Goal: Task Accomplishment & Management: Manage account settings

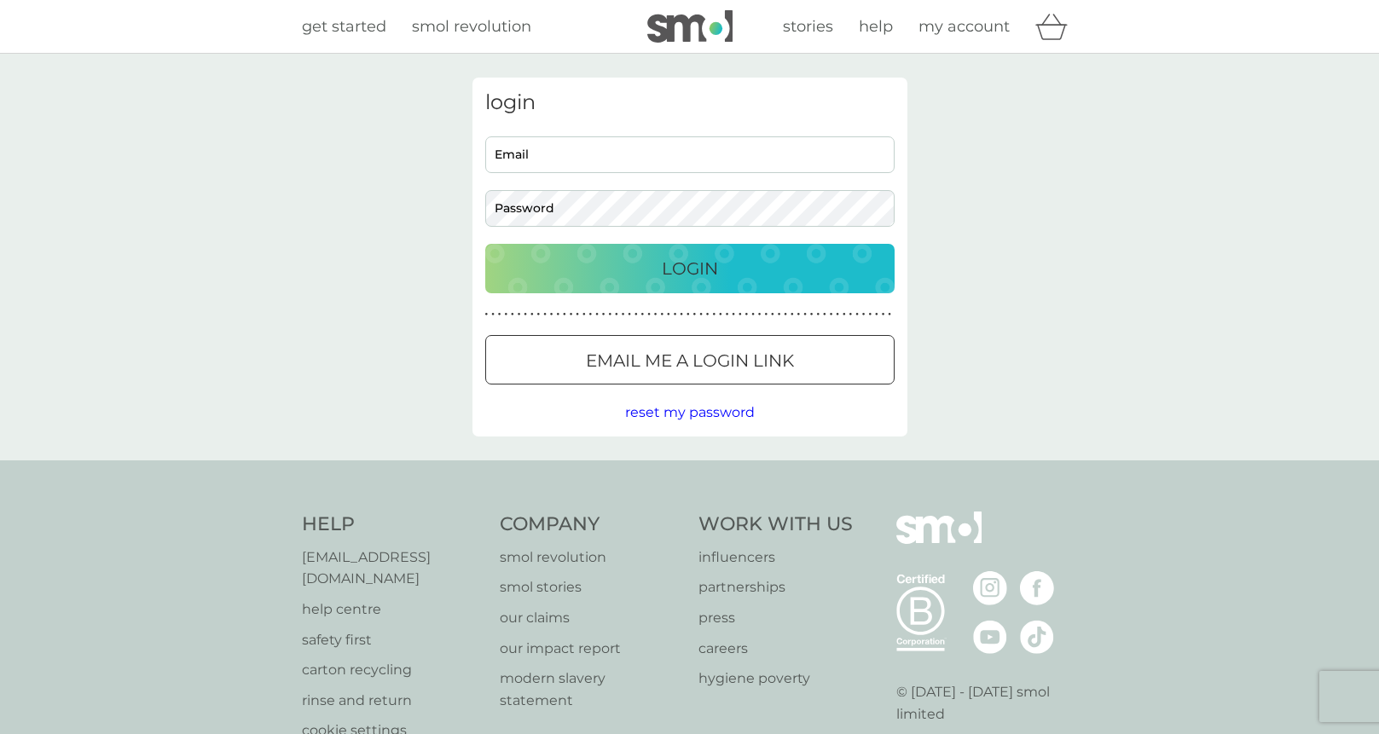
type input "[EMAIL_ADDRESS][DOMAIN_NAME]"
click at [623, 250] on button "Login" at bounding box center [689, 268] width 409 height 49
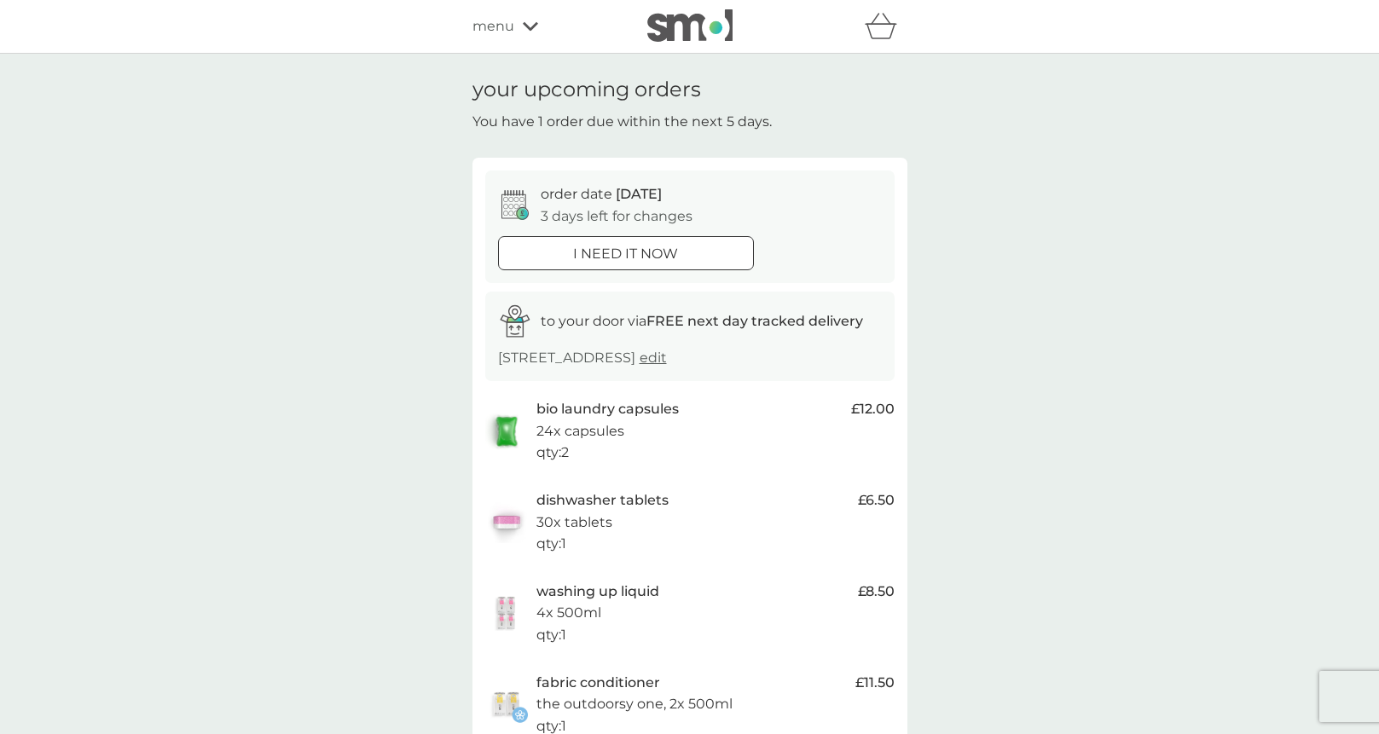
drag, startPoint x: 0, startPoint y: 0, endPoint x: 904, endPoint y: 192, distance: 924.2
click at [904, 192] on div "order date 12 Oct 3 days left for changes i need it now to your door via FREE n…" at bounding box center [690, 534] width 435 height 753
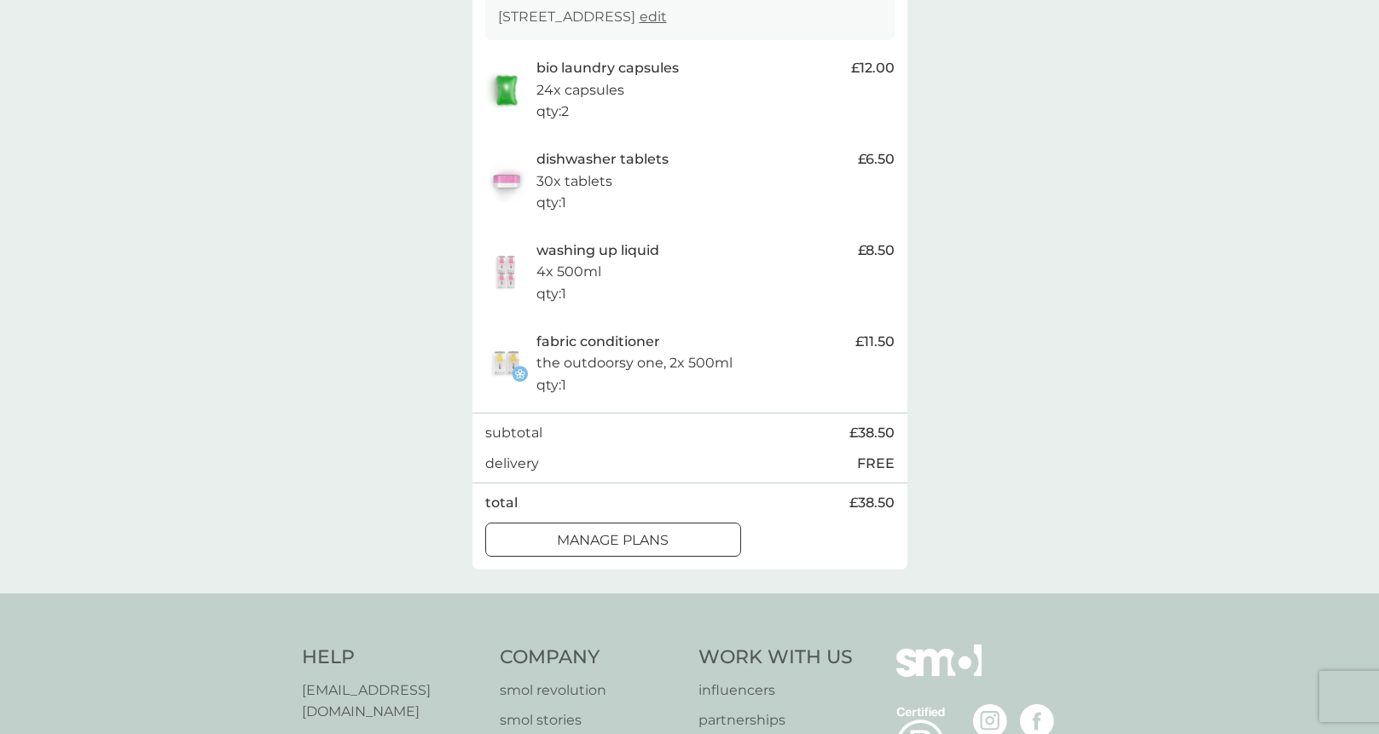
scroll to position [256, 0]
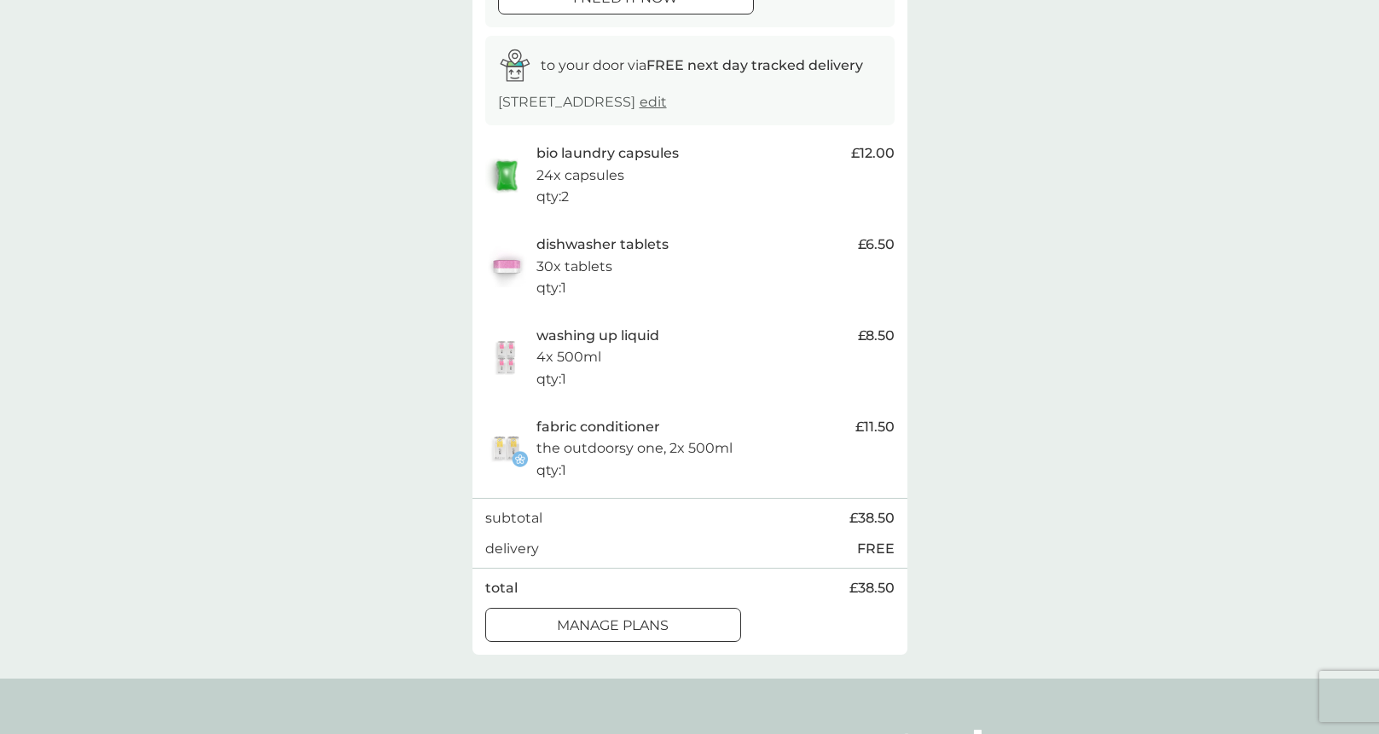
click at [630, 634] on div at bounding box center [613, 626] width 61 height 18
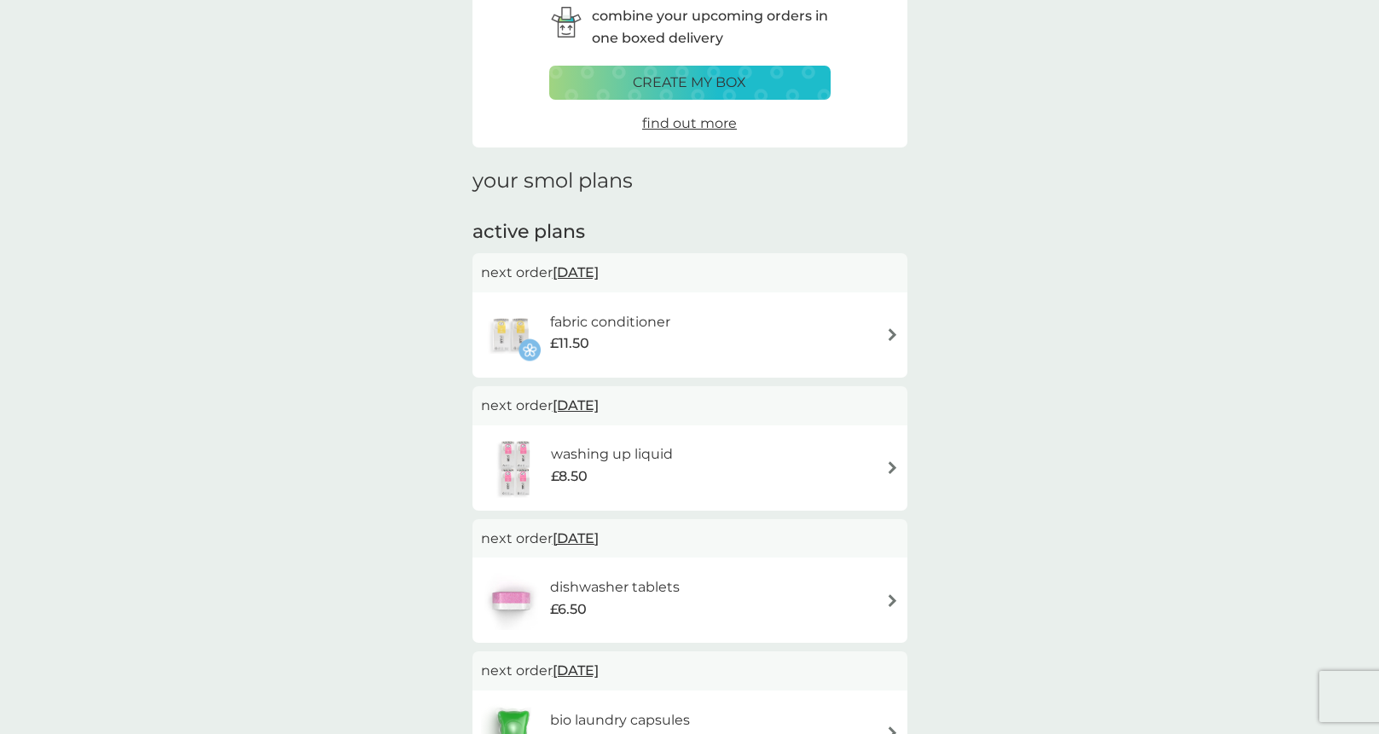
scroll to position [171, 0]
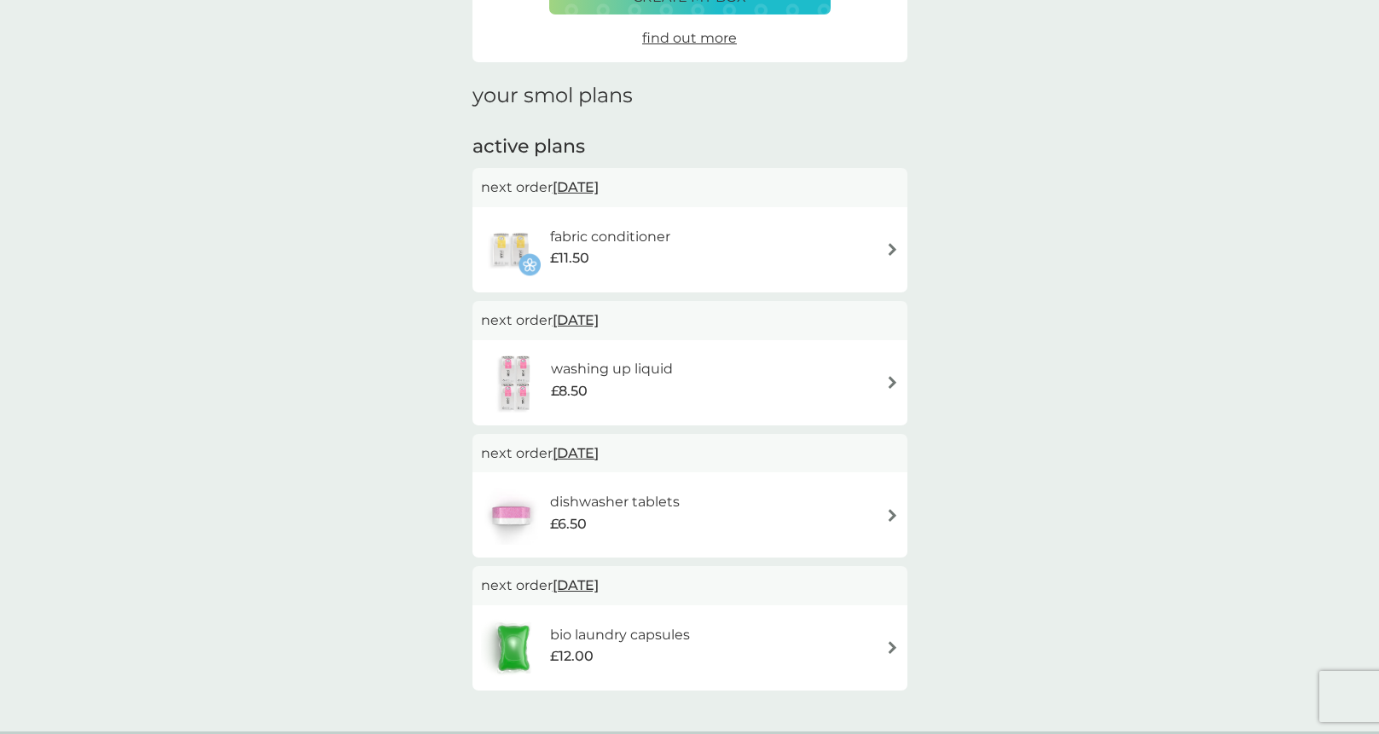
click at [599, 191] on span "12 Oct 2025" at bounding box center [576, 187] width 46 height 33
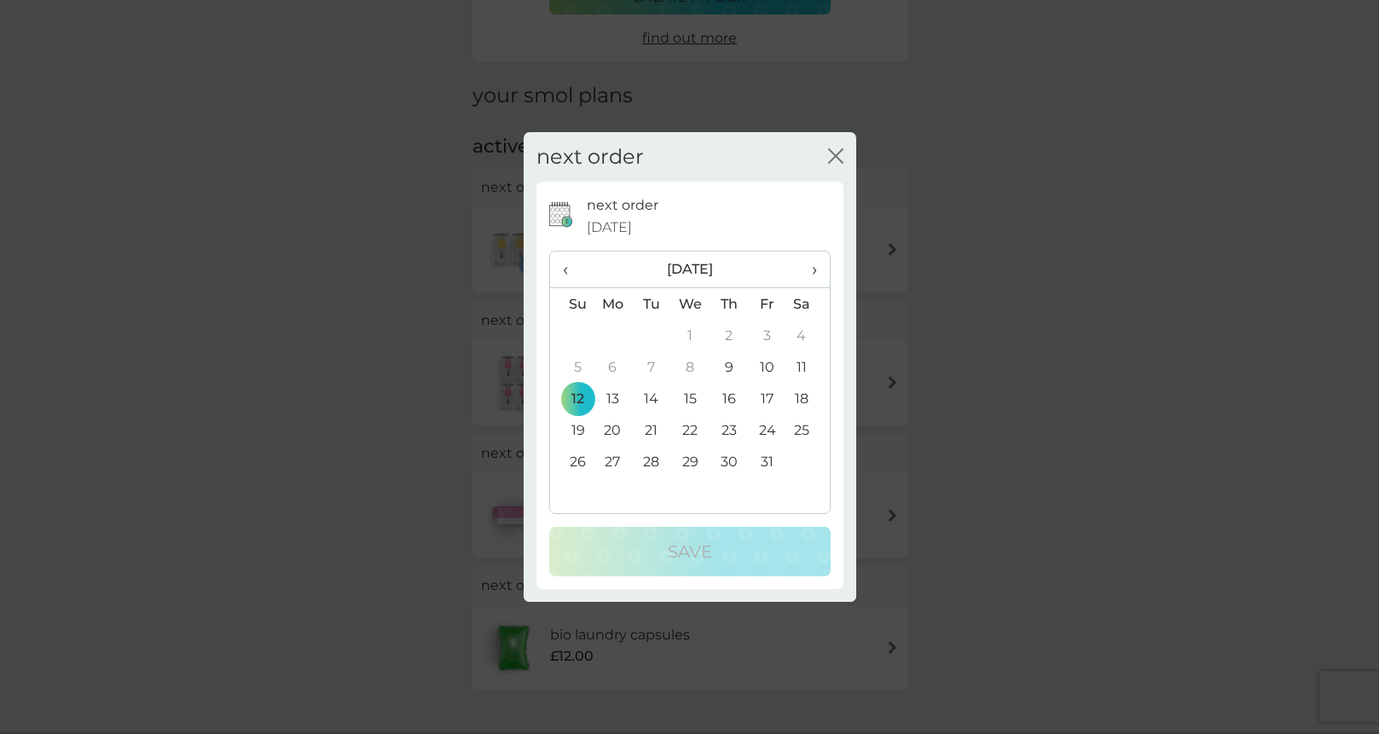
click at [811, 270] on span "›" at bounding box center [807, 270] width 17 height 36
click at [613, 368] on td "3" at bounding box center [613, 367] width 39 height 32
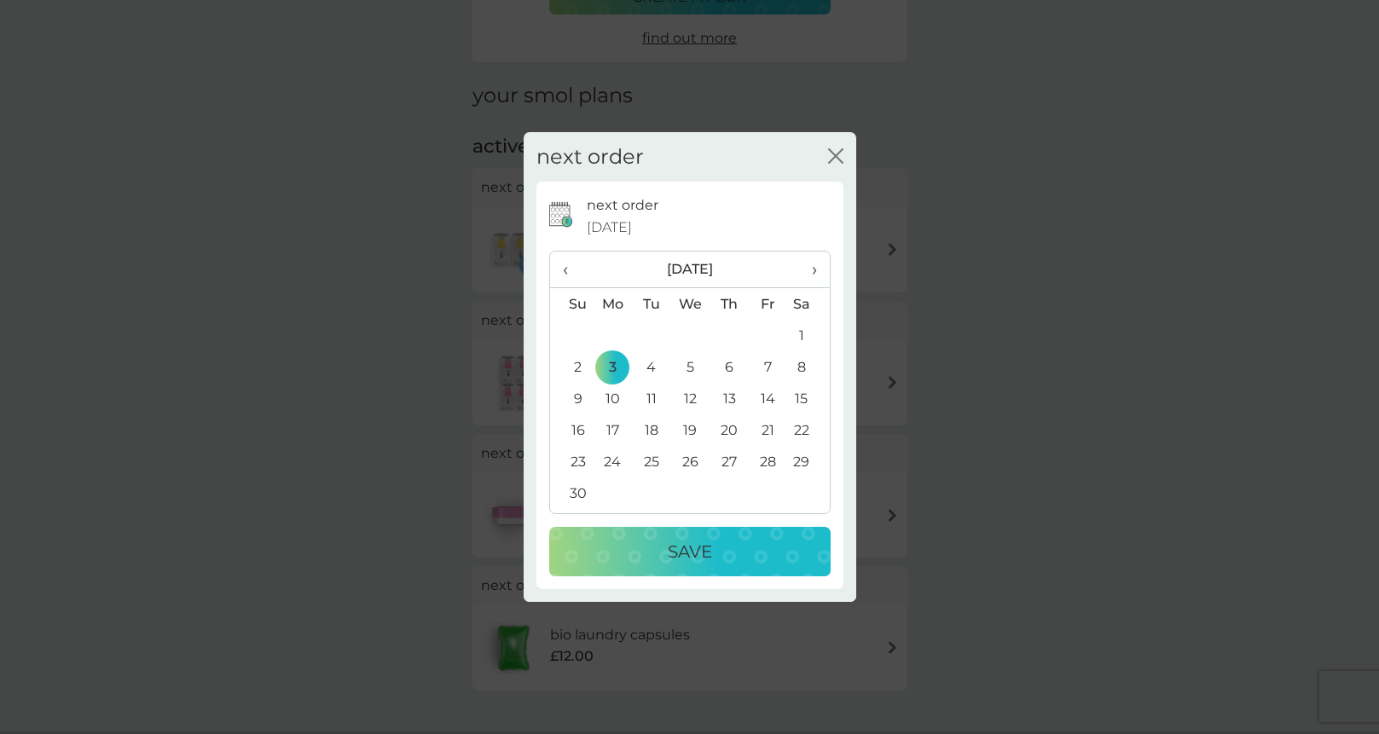
click at [766, 560] on div "Save" at bounding box center [689, 551] width 247 height 27
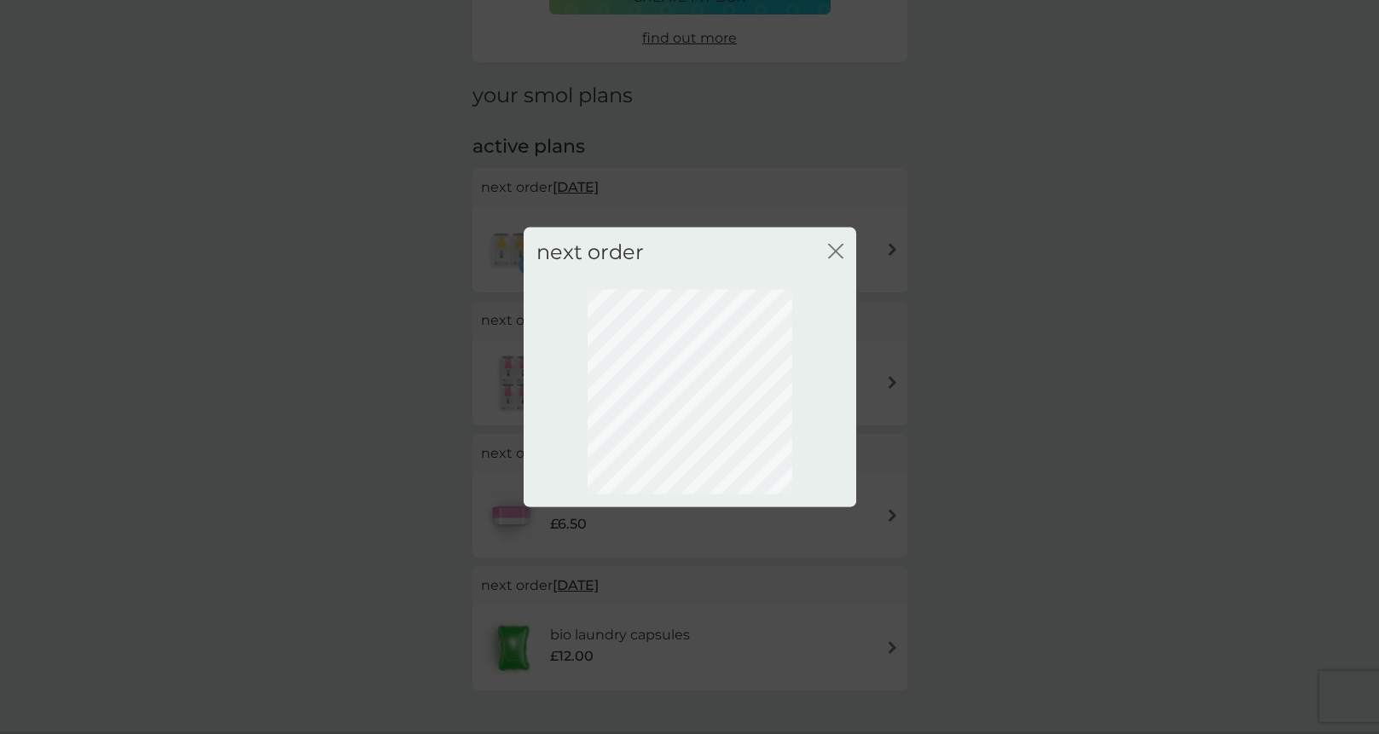
scroll to position [0, 0]
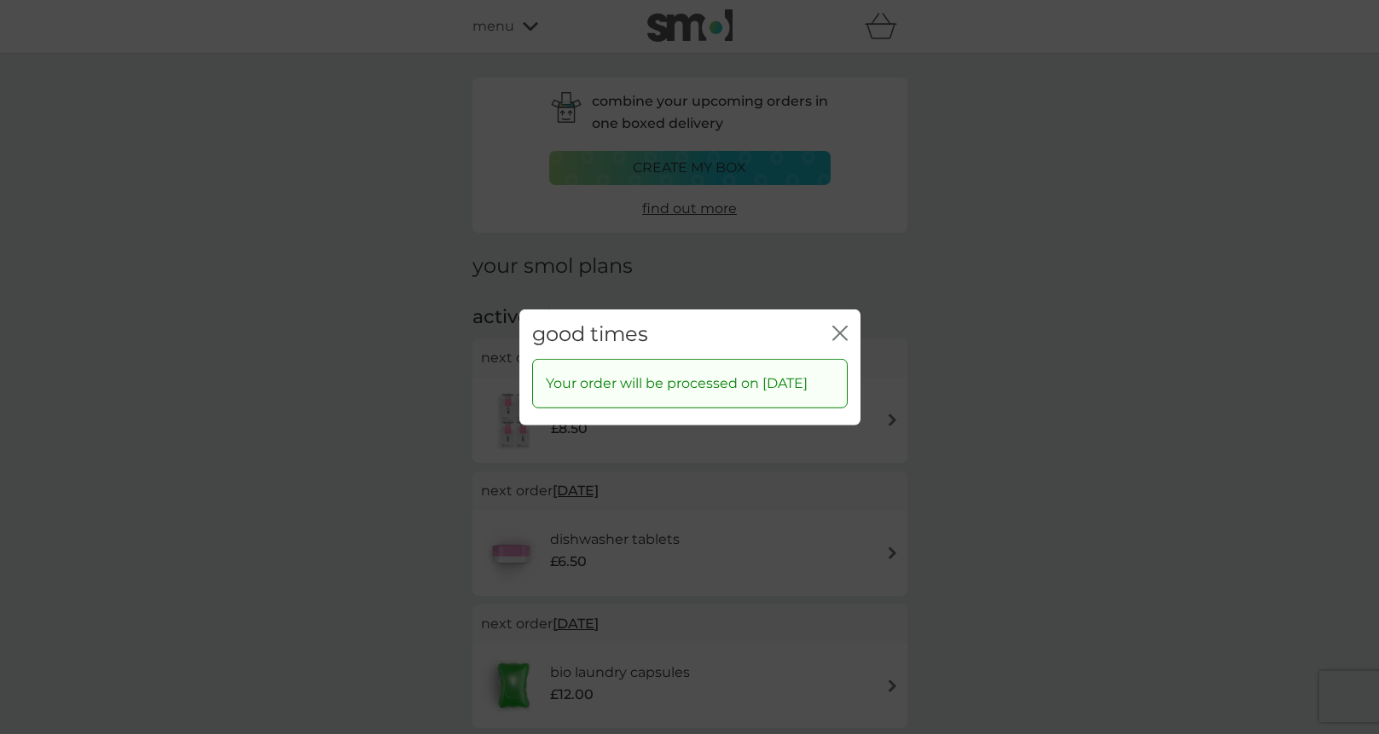
click at [836, 326] on icon "close" at bounding box center [836, 333] width 7 height 14
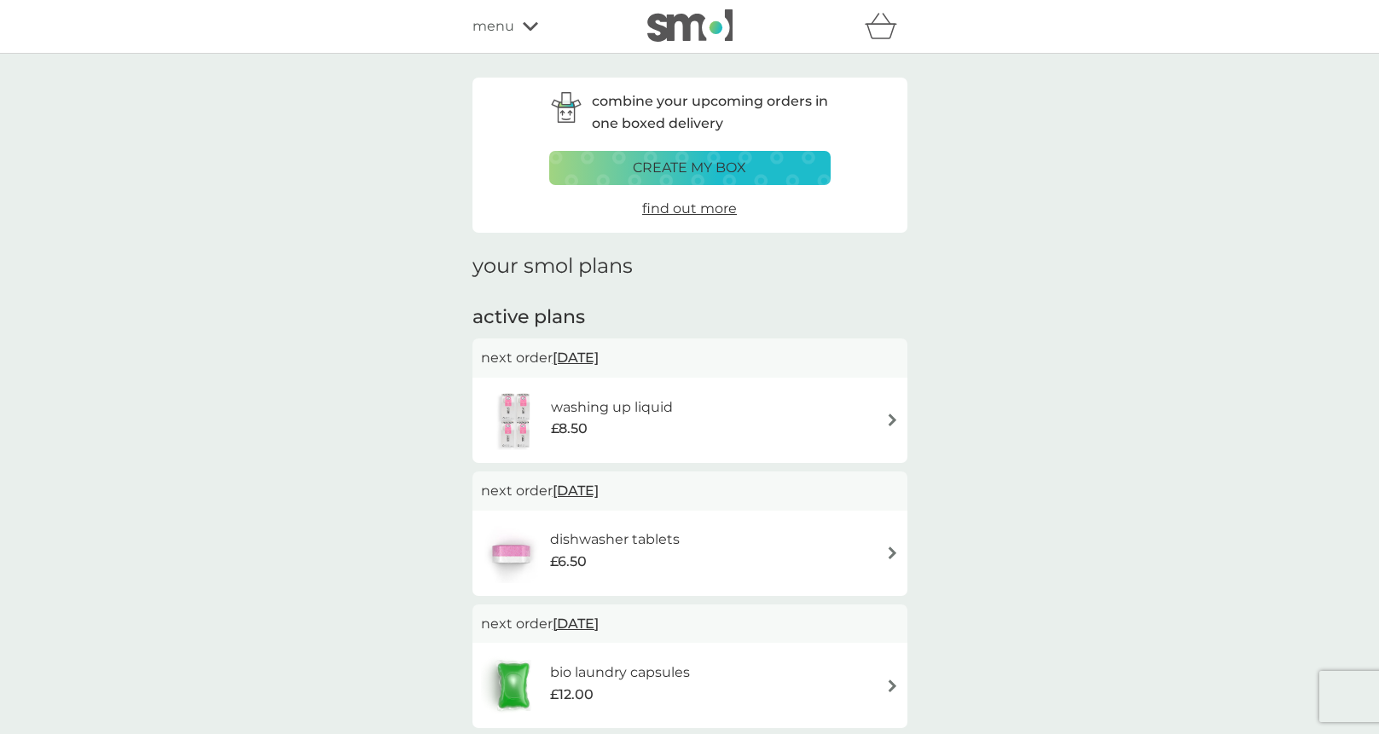
click at [582, 360] on span "12 Oct 2025" at bounding box center [576, 357] width 46 height 33
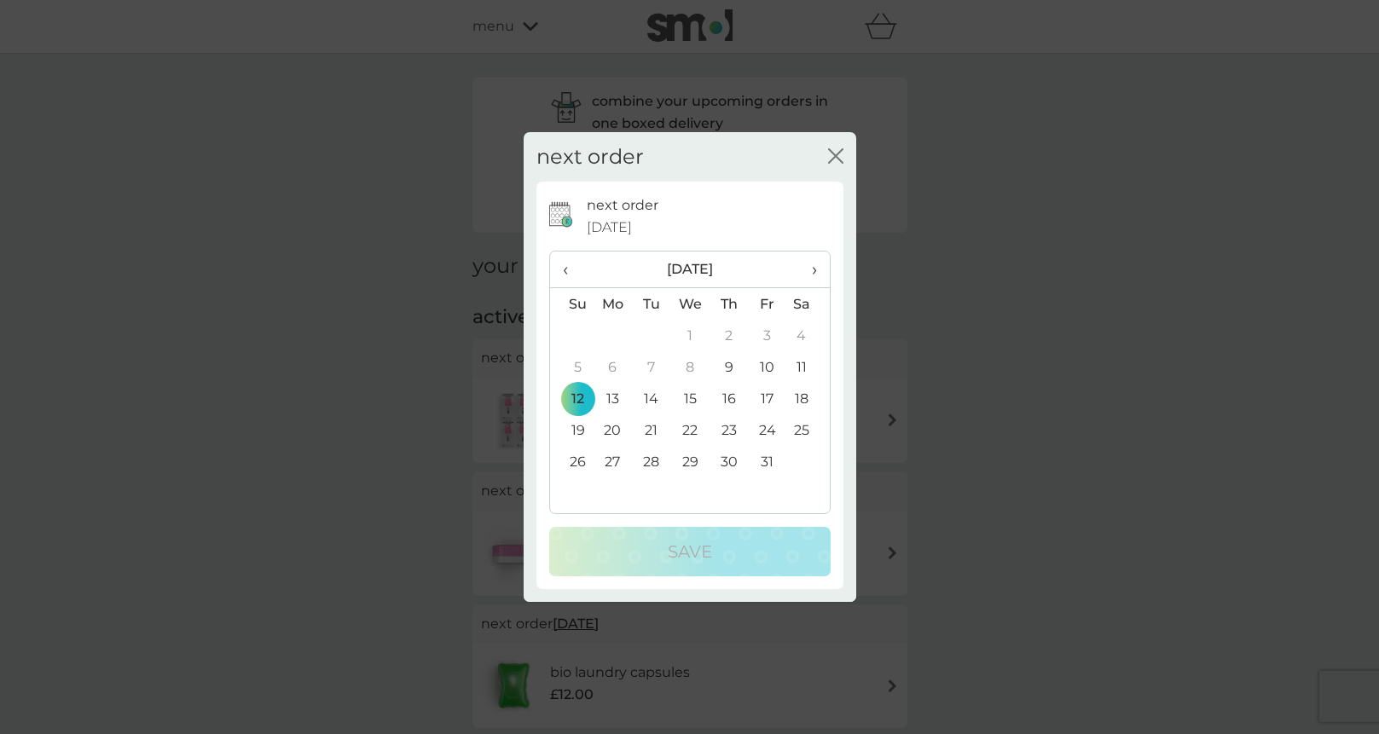
click at [807, 267] on span "›" at bounding box center [807, 270] width 17 height 36
click at [612, 367] on td "3" at bounding box center [613, 367] width 39 height 32
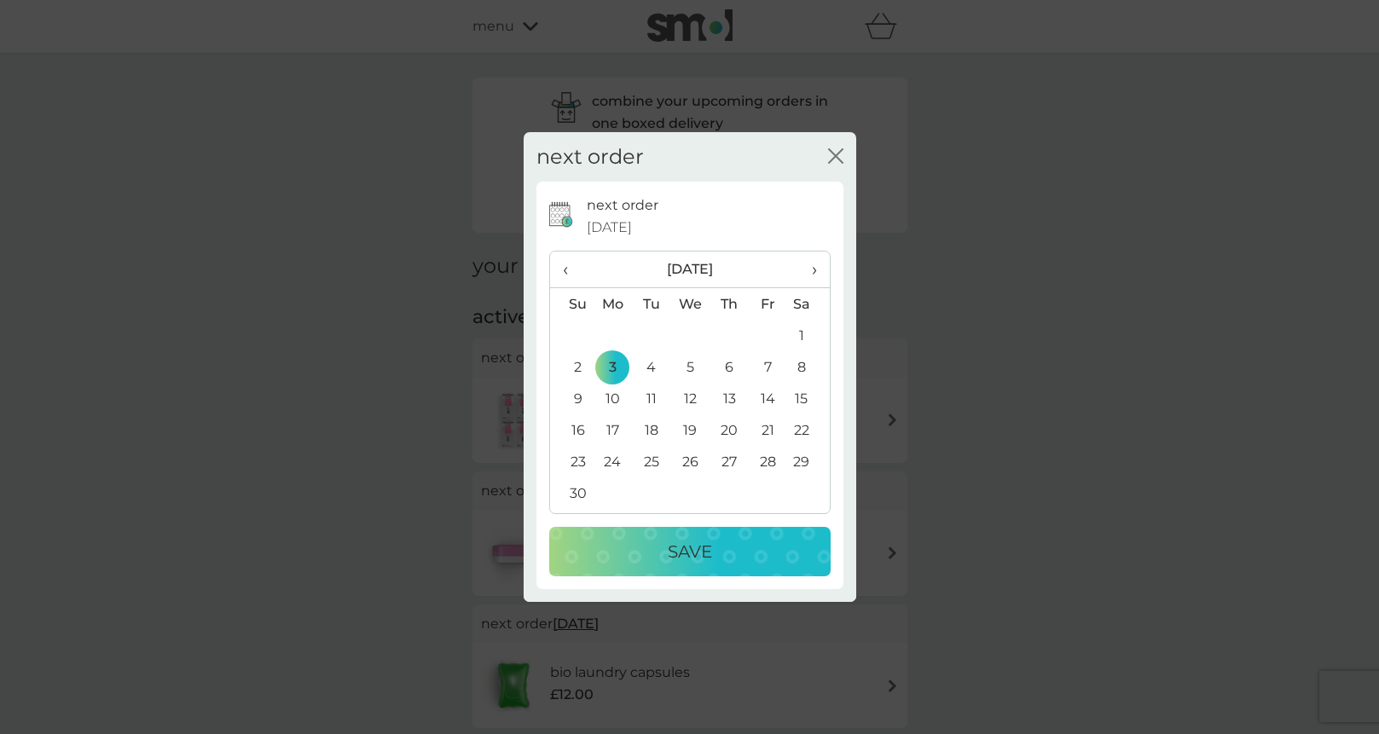
click at [684, 564] on p "Save" at bounding box center [690, 551] width 44 height 27
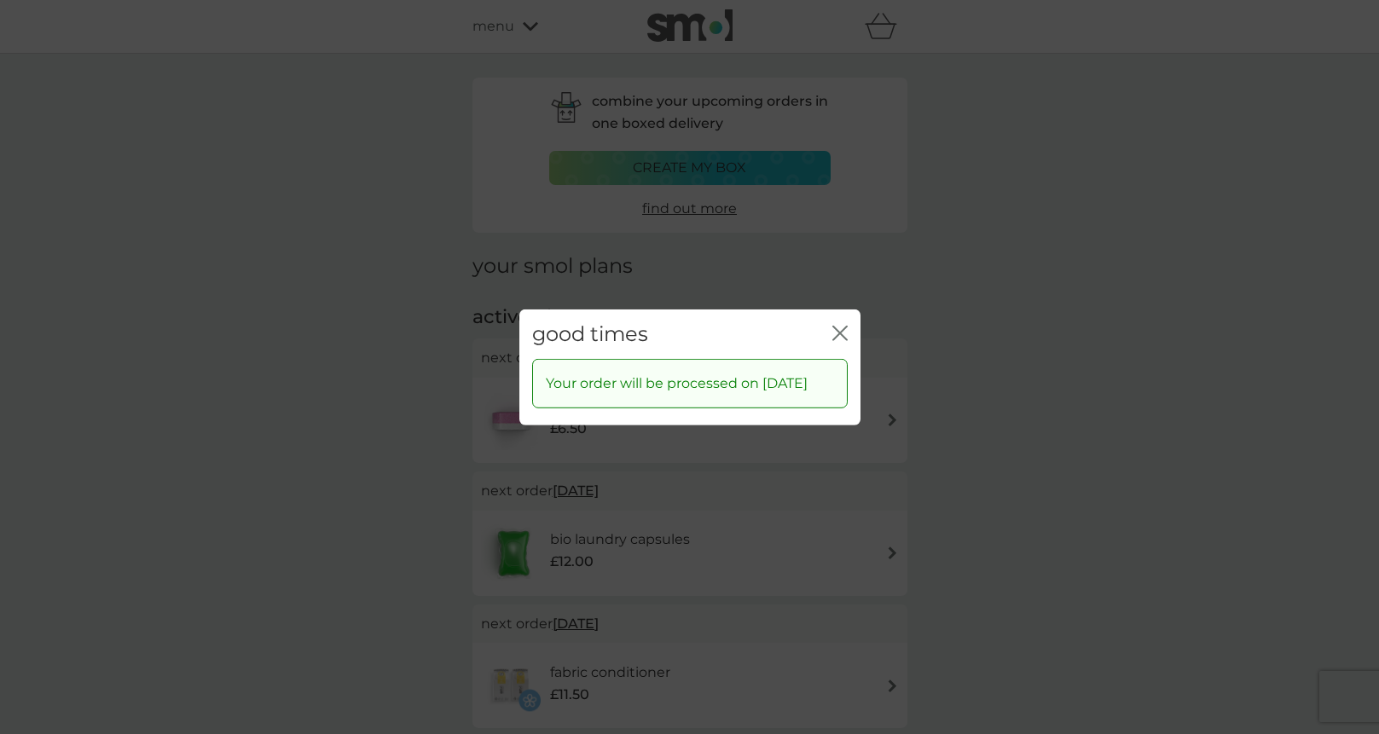
click at [842, 328] on icon "close" at bounding box center [839, 332] width 15 height 15
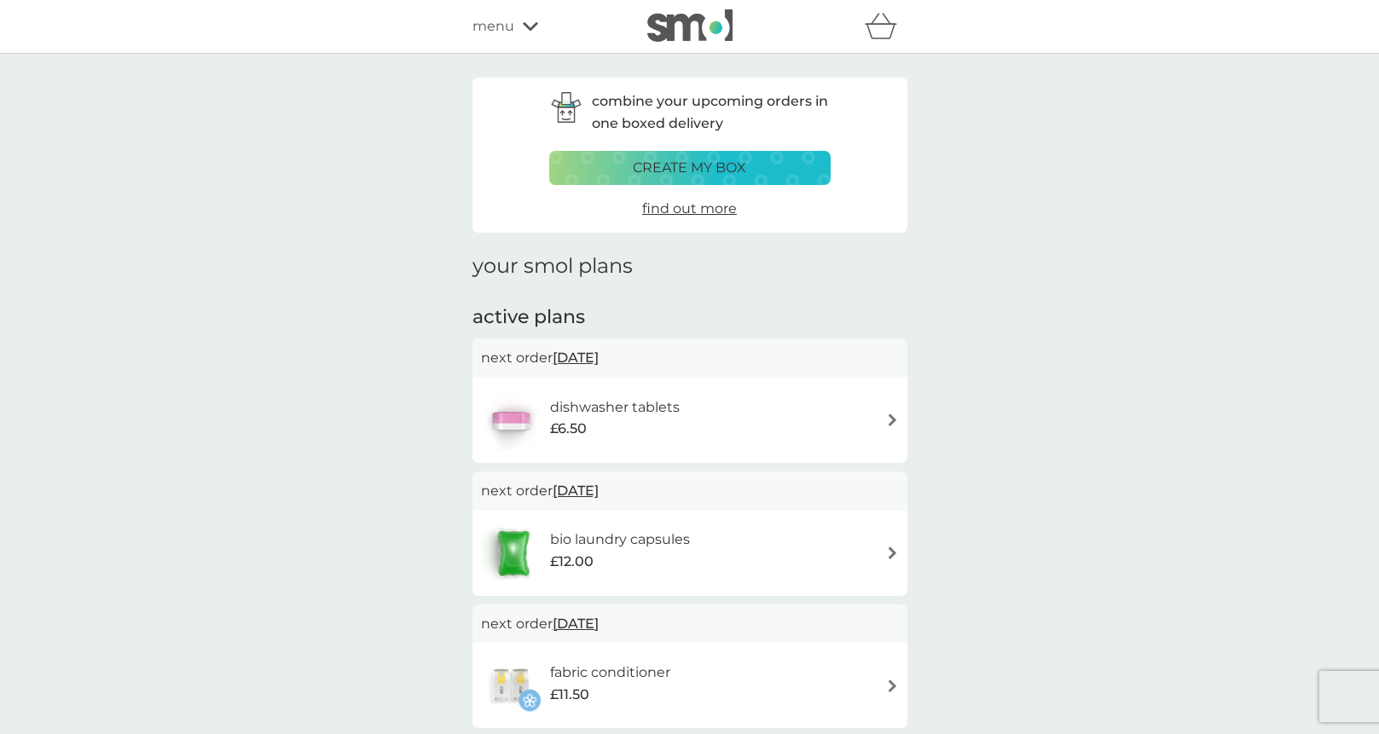
click at [599, 358] on span "12 Oct 2025" at bounding box center [576, 357] width 46 height 33
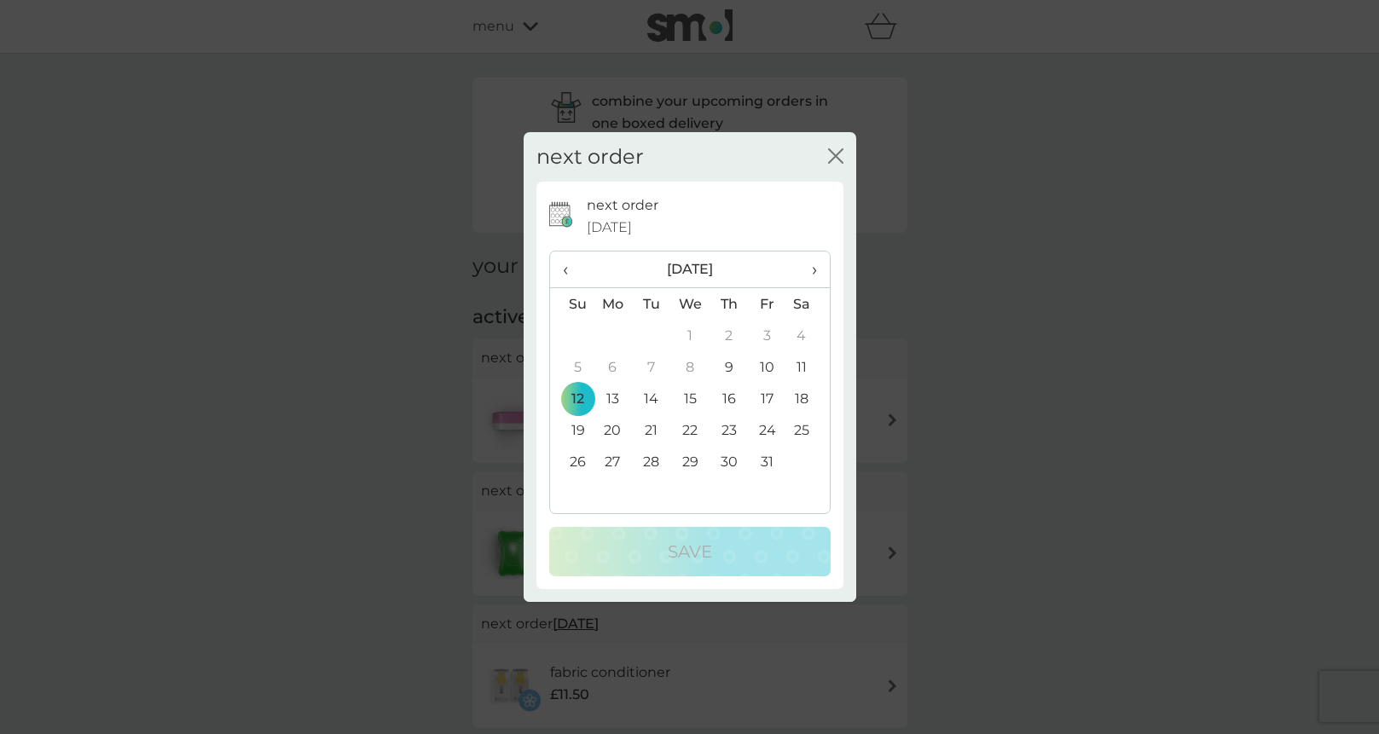
click at [816, 268] on span "›" at bounding box center [807, 270] width 17 height 36
click at [609, 364] on td "3" at bounding box center [613, 367] width 39 height 32
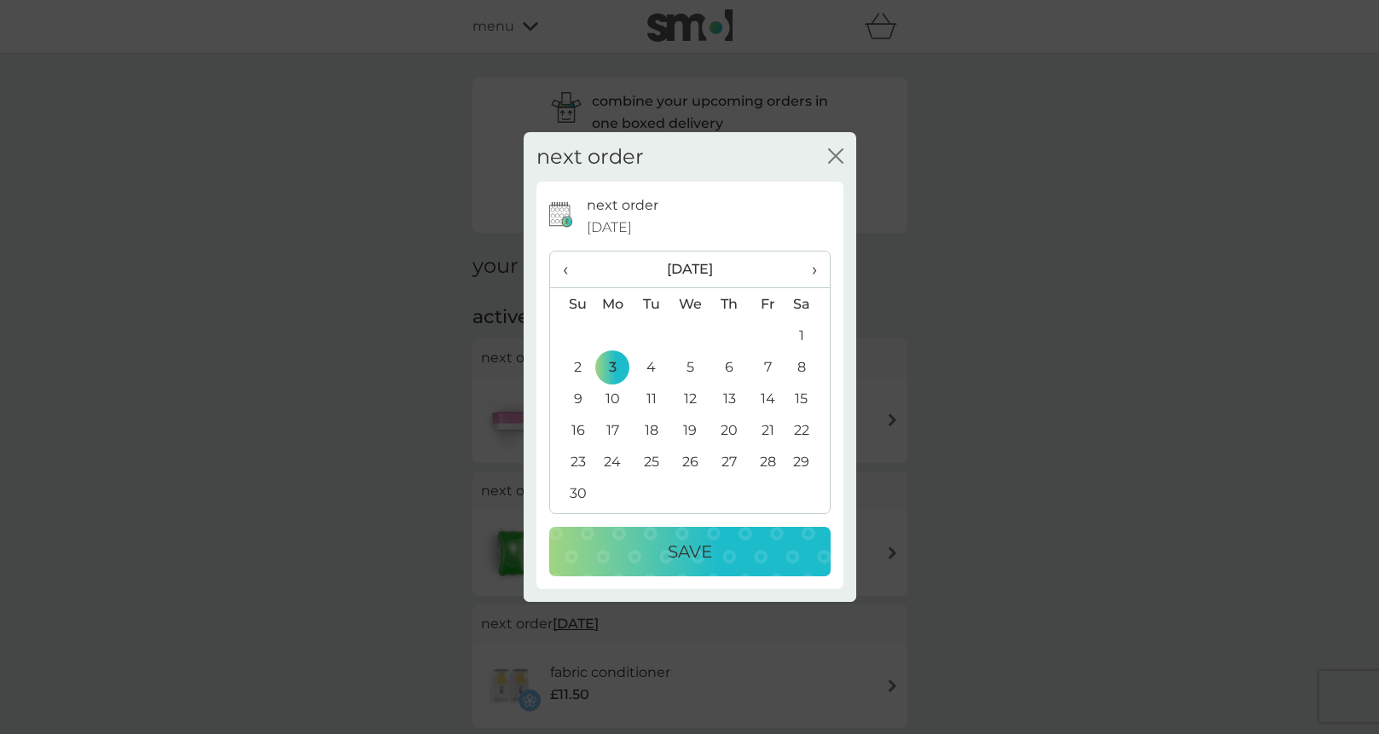
click at [724, 541] on div "Save" at bounding box center [689, 551] width 247 height 27
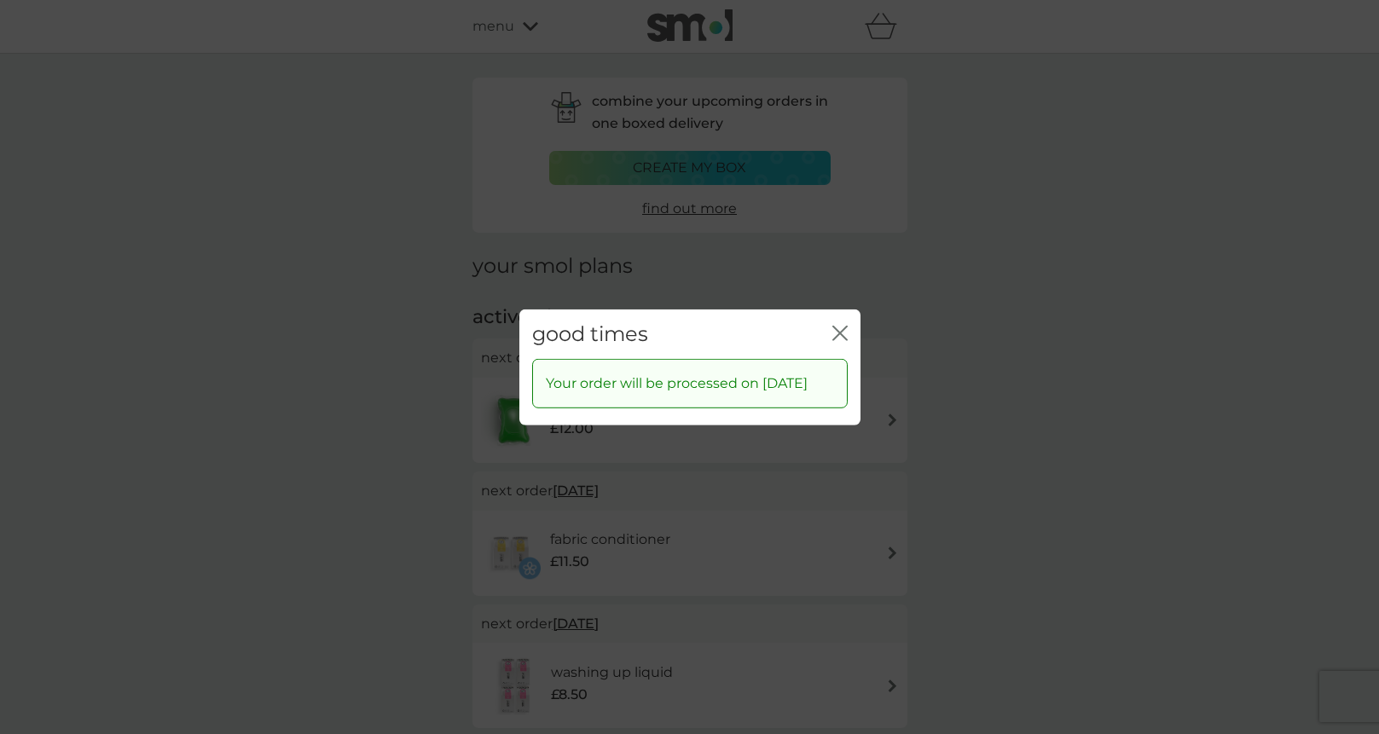
click at [843, 325] on icon "close" at bounding box center [839, 332] width 15 height 15
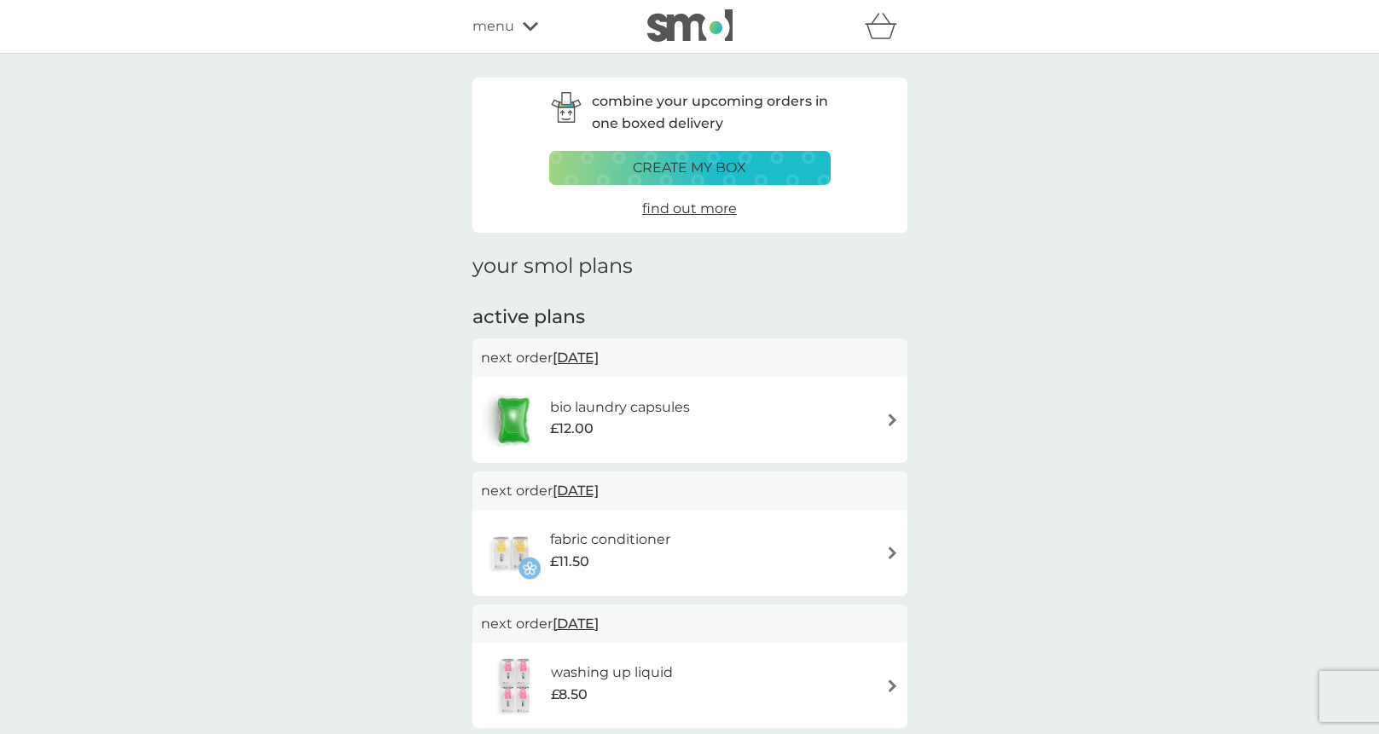
click at [599, 357] on span "12 Oct 2025" at bounding box center [576, 357] width 46 height 33
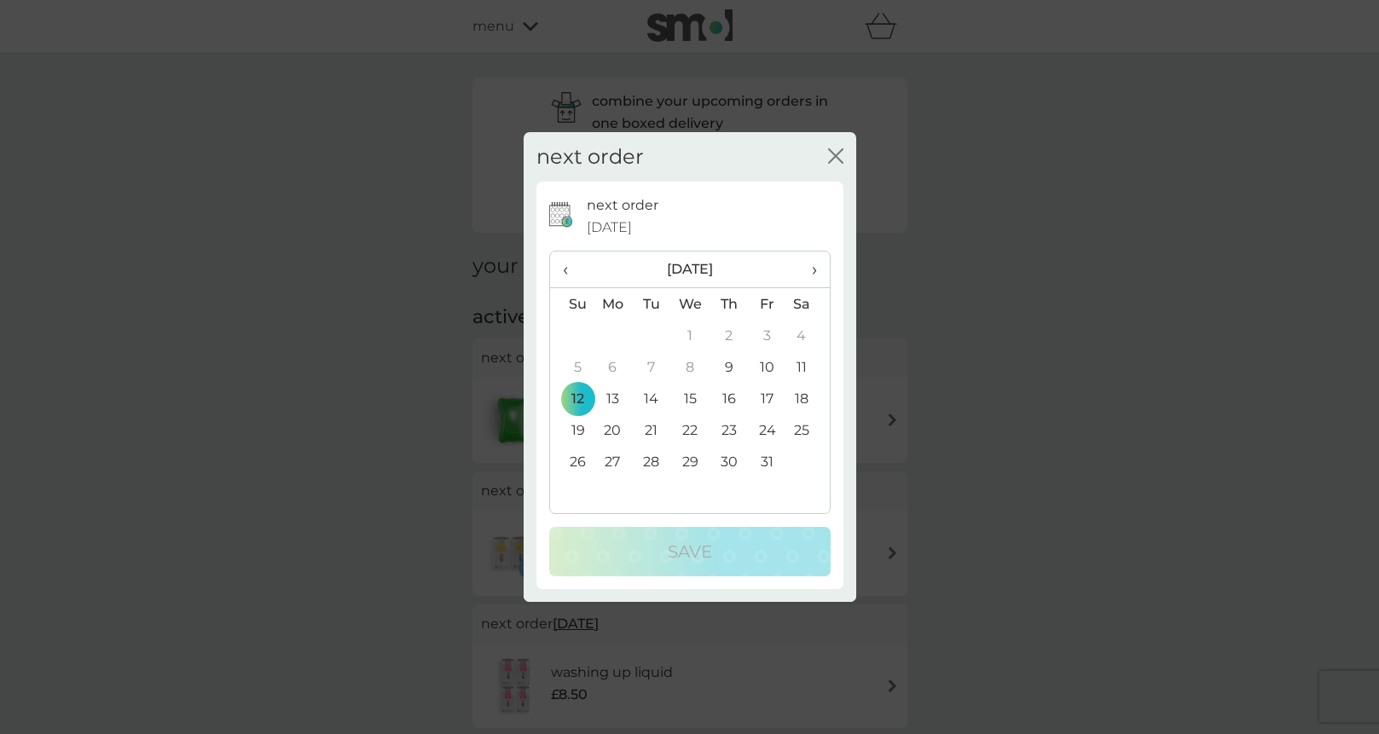
click at [818, 269] on th "›" at bounding box center [807, 270] width 43 height 37
click at [615, 366] on td "3" at bounding box center [613, 367] width 39 height 32
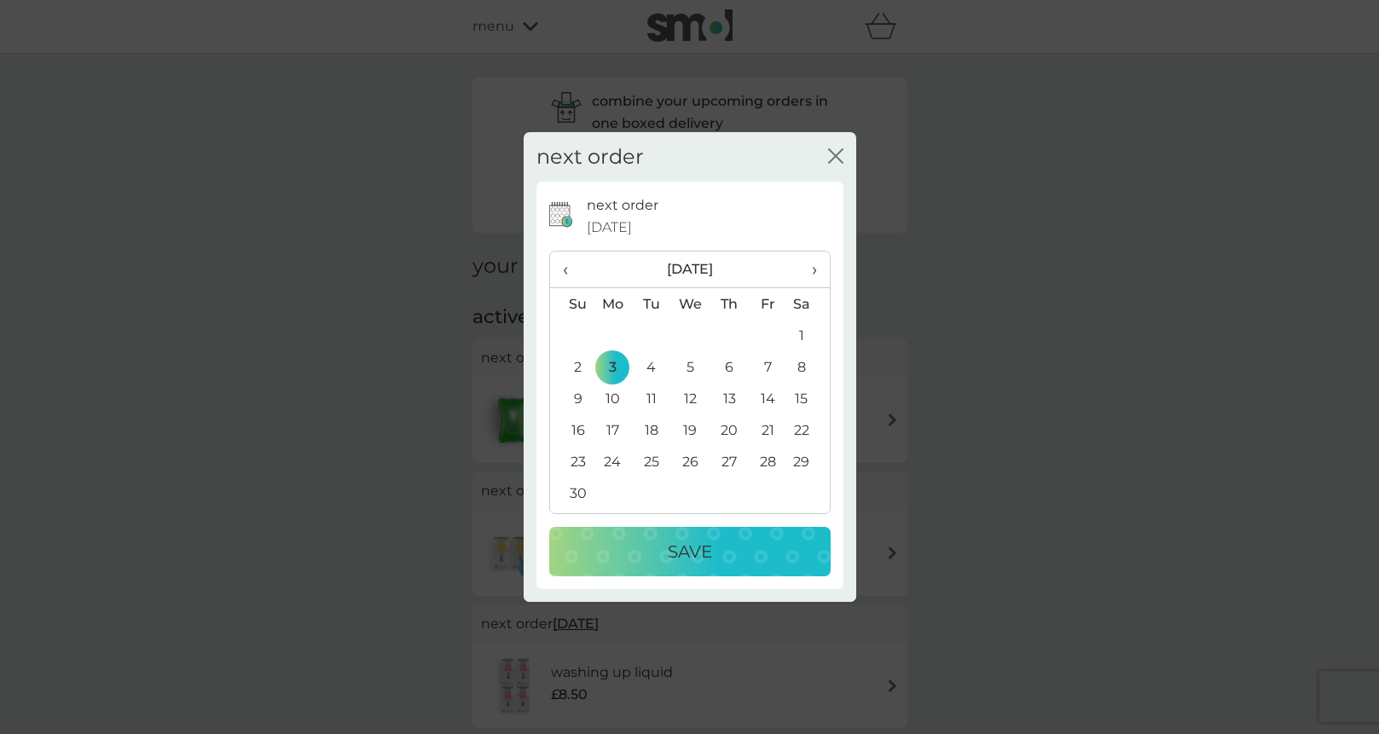
click at [684, 541] on p "Save" at bounding box center [690, 551] width 44 height 27
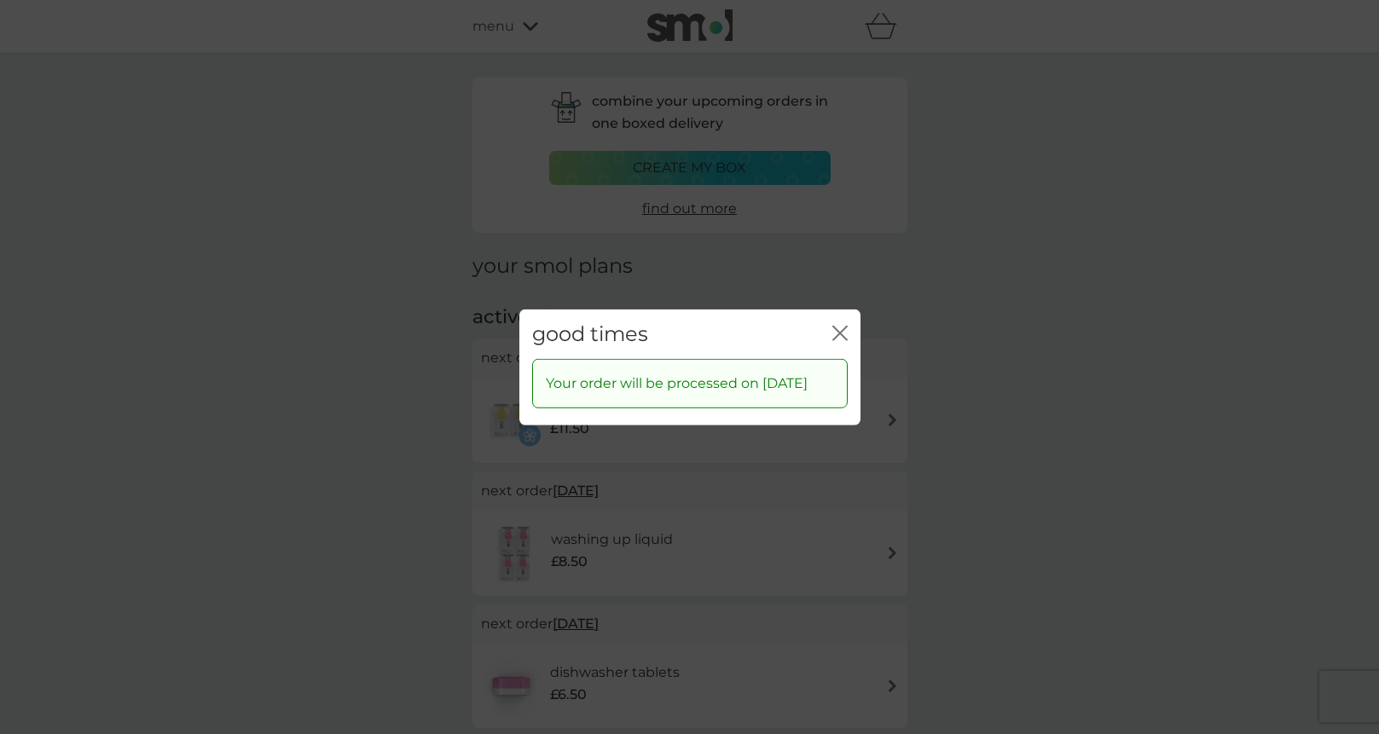
click at [838, 326] on icon "close" at bounding box center [836, 333] width 7 height 14
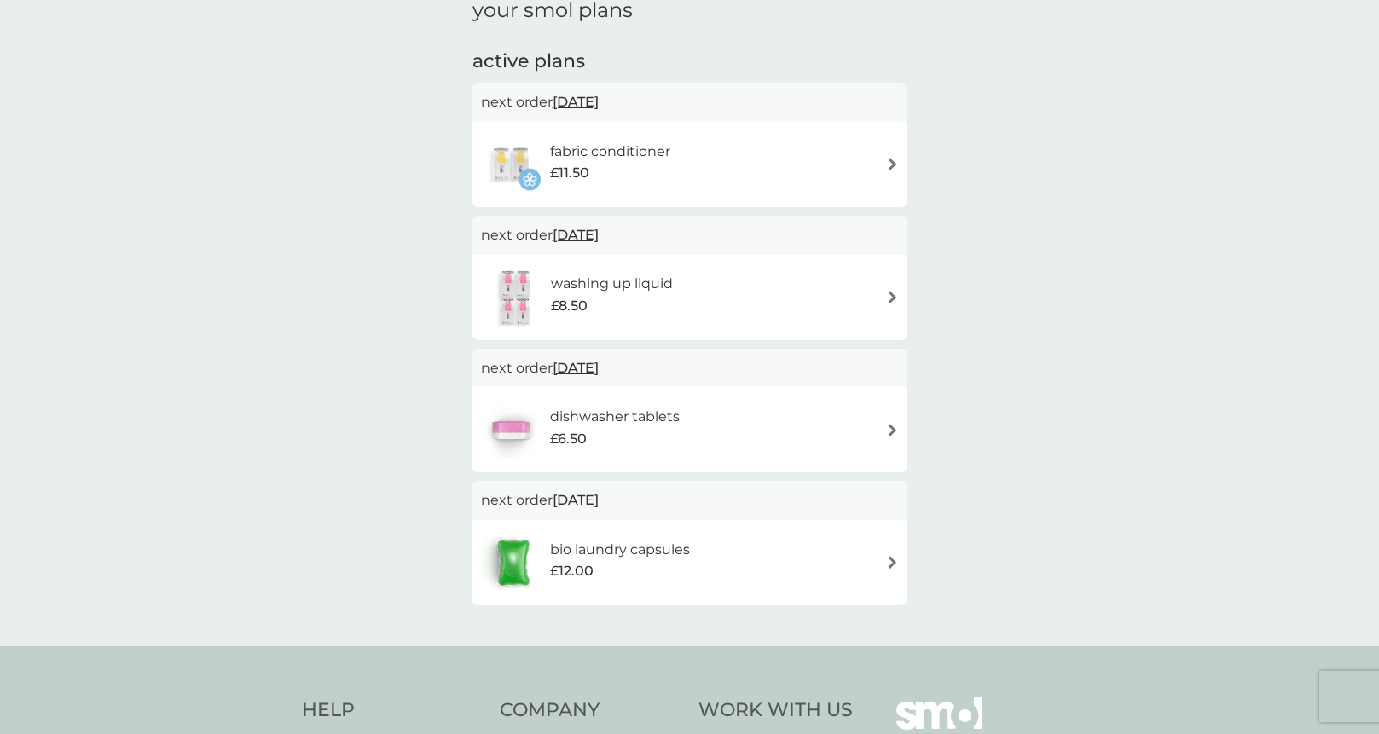
scroll to position [171, 0]
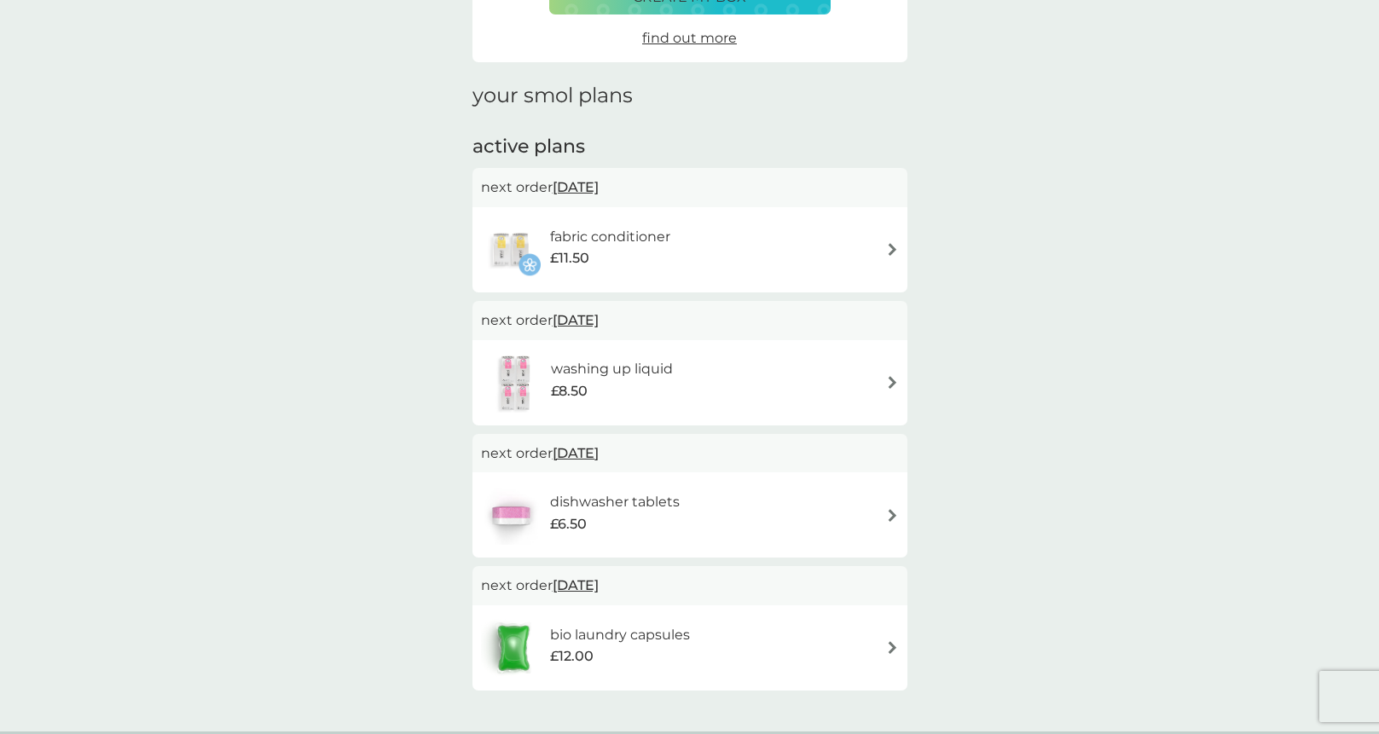
click at [761, 632] on div "bio laundry capsules £12.00" at bounding box center [690, 648] width 418 height 60
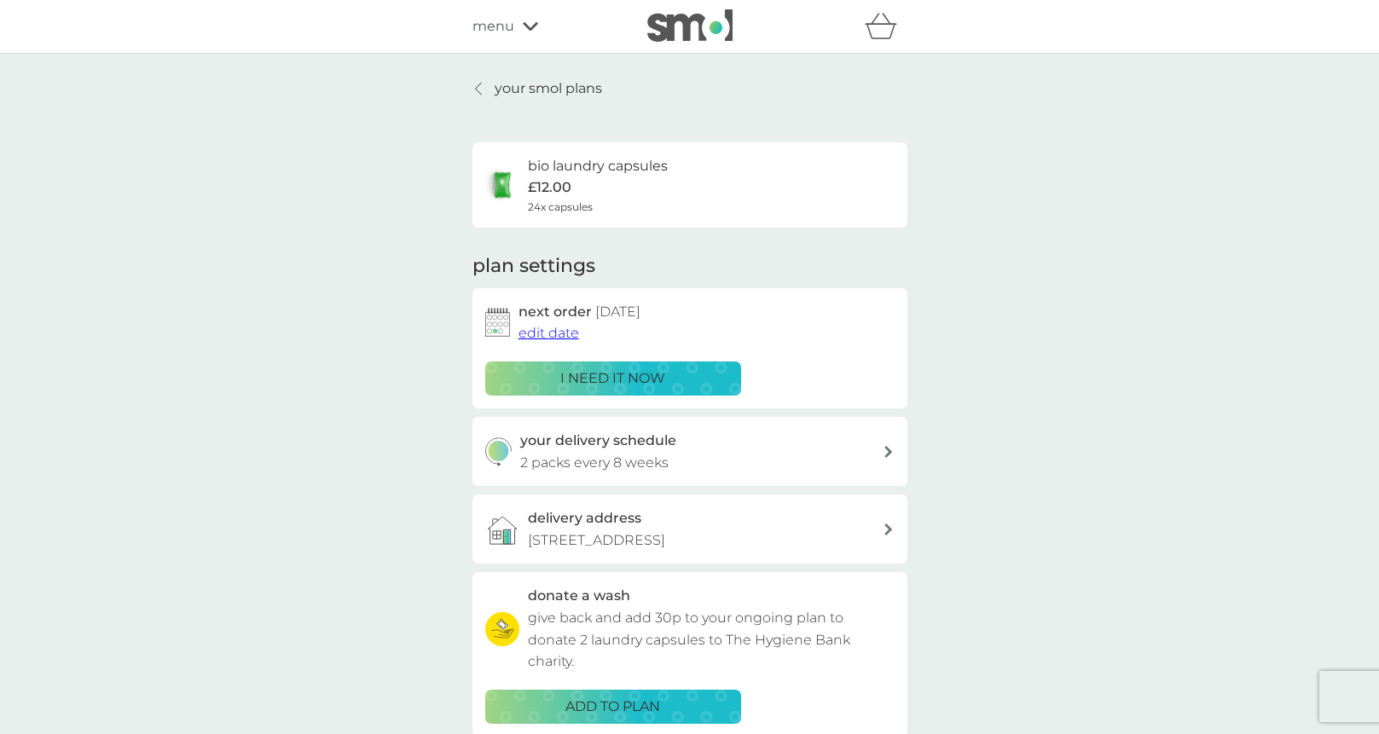
click at [713, 459] on div "your delivery schedule 2 packs every 8 weeks" at bounding box center [701, 451] width 362 height 43
select select "56"
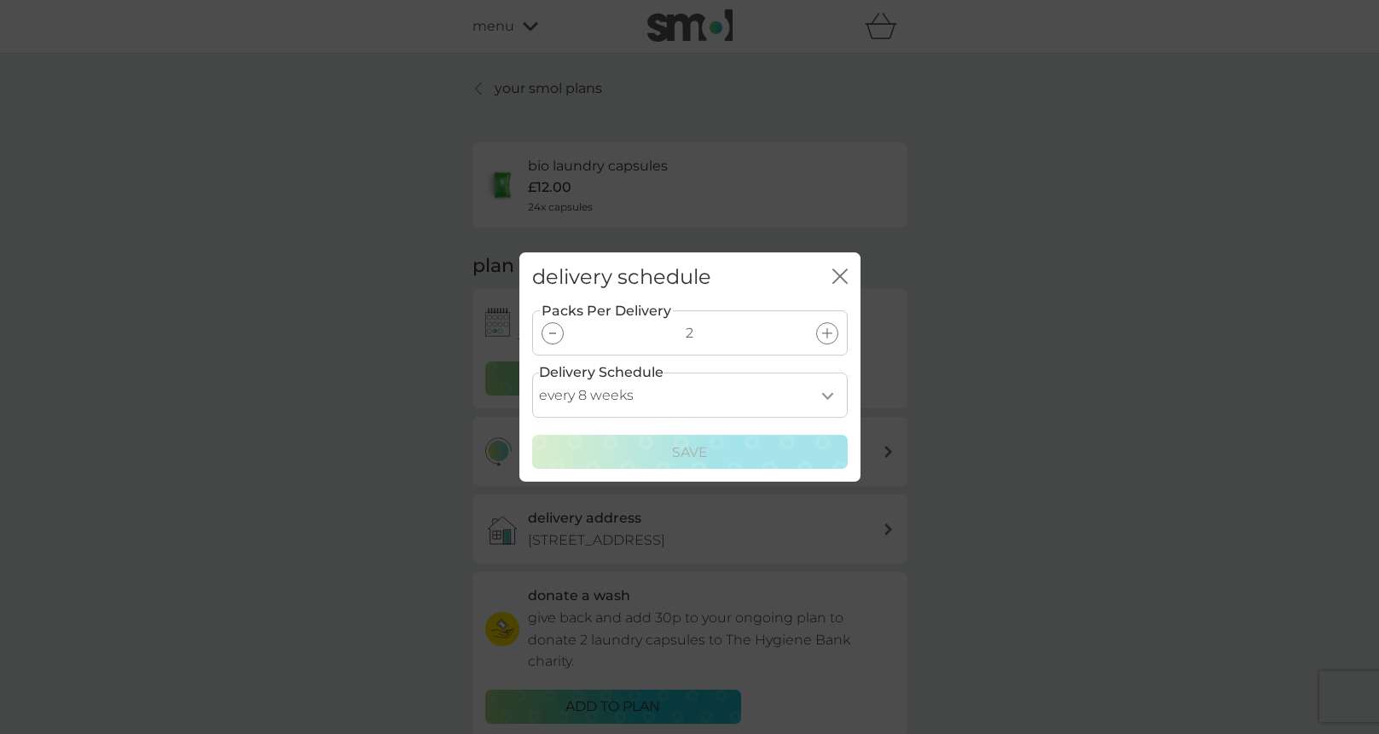
click at [847, 275] on icon "close" at bounding box center [839, 276] width 15 height 15
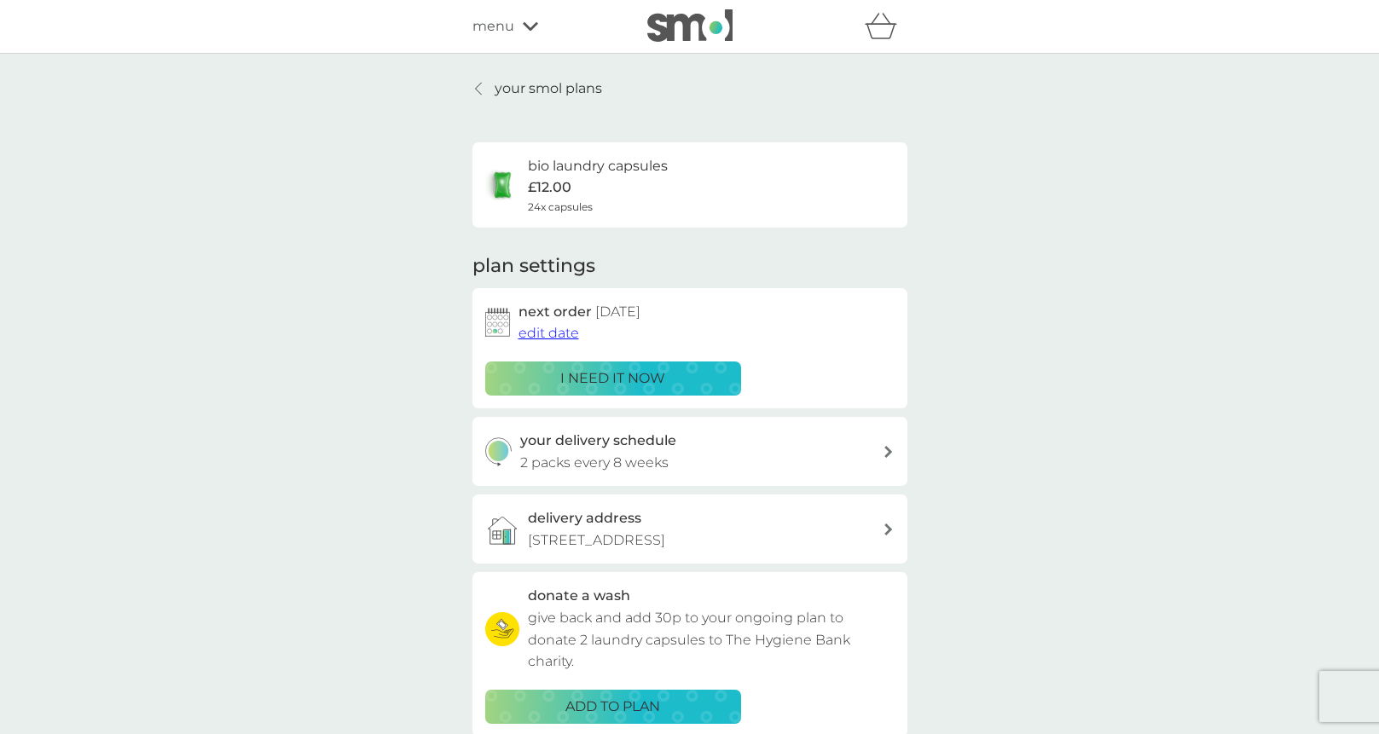
click at [578, 80] on p "your smol plans" at bounding box center [548, 89] width 107 height 22
